Goal: Information Seeking & Learning: Learn about a topic

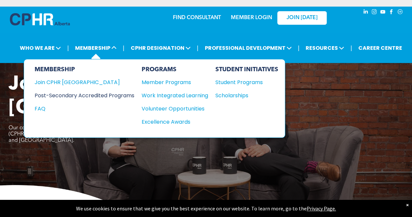
click at [96, 95] on div "Post-Secondary Accredited Programs" at bounding box center [80, 95] width 90 height 8
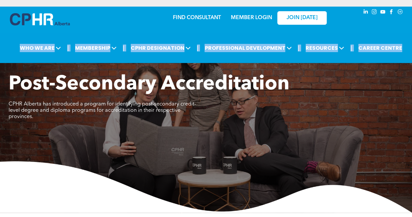
drag, startPoint x: 412, startPoint y: 27, endPoint x: 409, endPoint y: 43, distance: 16.3
click at [409, 43] on div "FIND CONSULTANT MEMBER LOGIN JOIN [DATE] | WHO WE ARE ASSOCIATION About CPHR [G…" at bounding box center [206, 35] width 412 height 56
click at [405, 27] on div "FIND CONSULTANT MEMBER LOGIN JOIN [DATE]" at bounding box center [206, 22] width 412 height 31
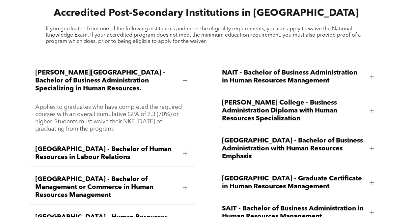
scroll to position [752, 0]
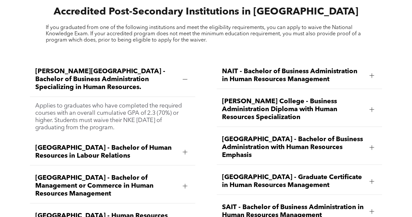
click at [371, 107] on div at bounding box center [372, 109] width 5 height 5
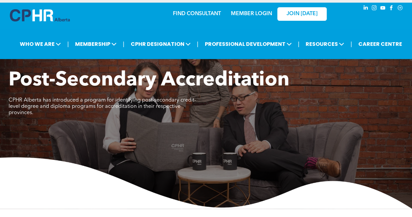
scroll to position [0, 0]
